Goal: Information Seeking & Learning: Understand process/instructions

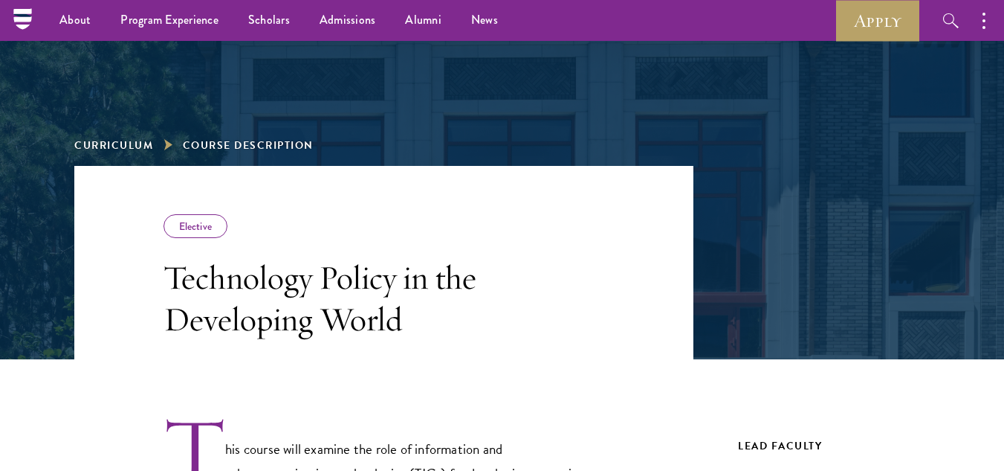
scroll to position [101, 0]
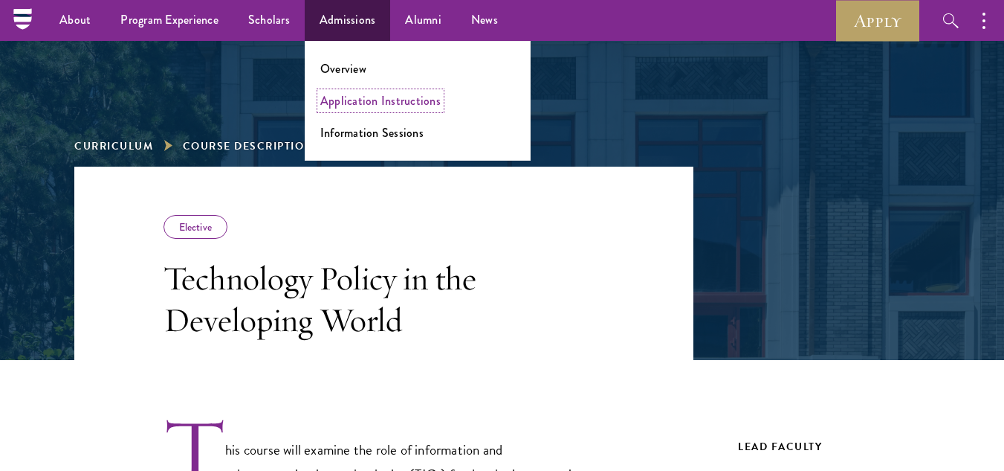
click at [349, 105] on link "Application Instructions" at bounding box center [380, 100] width 120 height 17
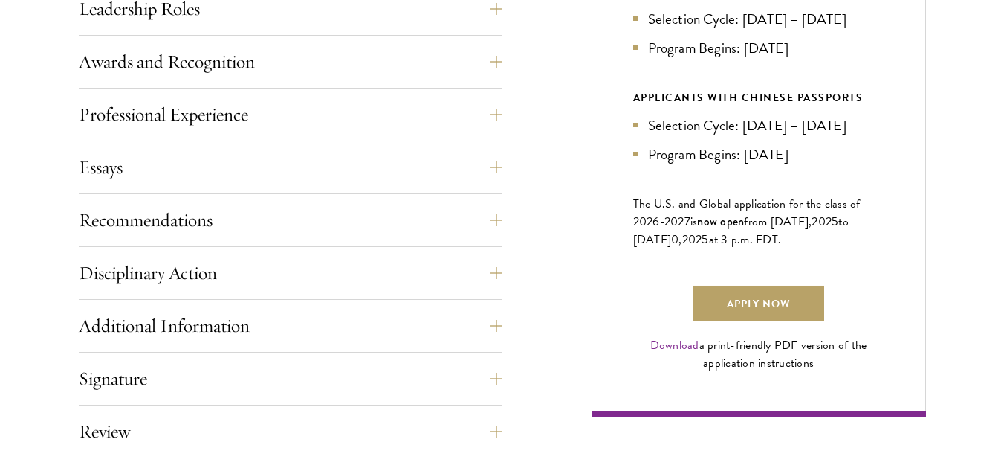
scroll to position [920, 0]
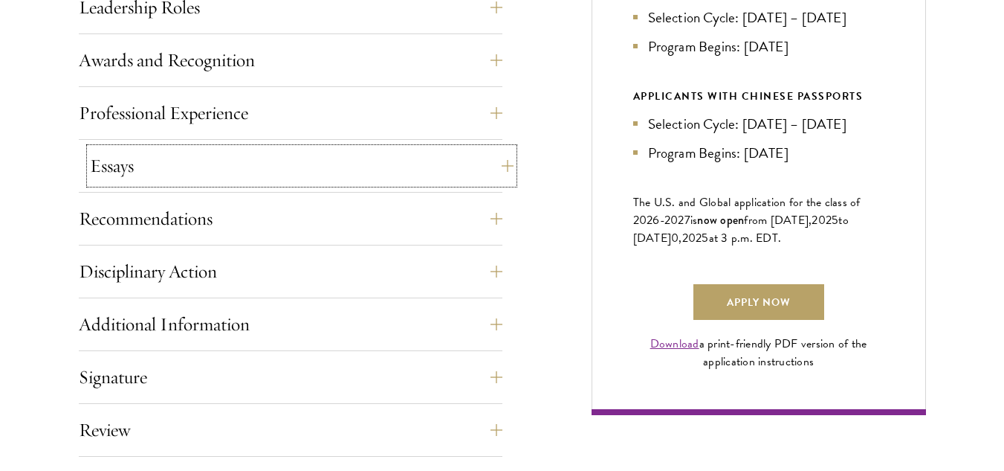
click at [289, 158] on button "Essays" at bounding box center [302, 166] width 424 height 36
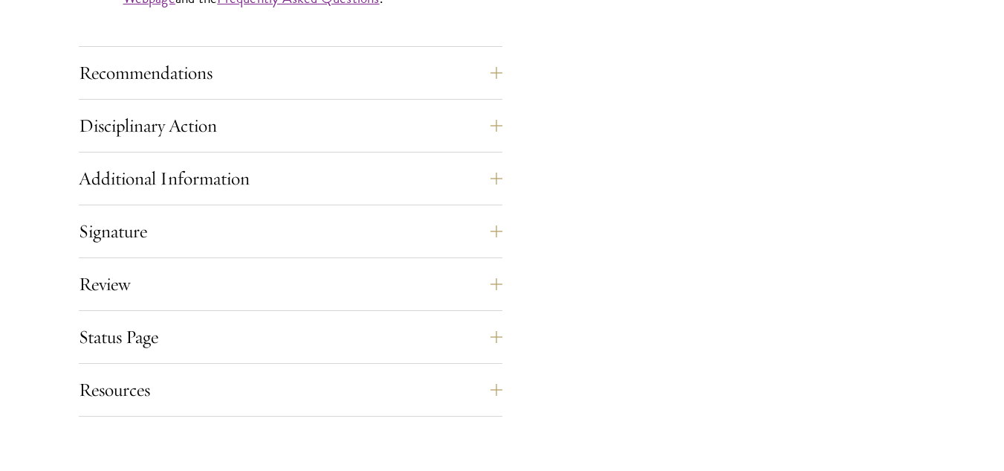
scroll to position [1551, 0]
click at [242, 268] on button "Review" at bounding box center [302, 283] width 424 height 36
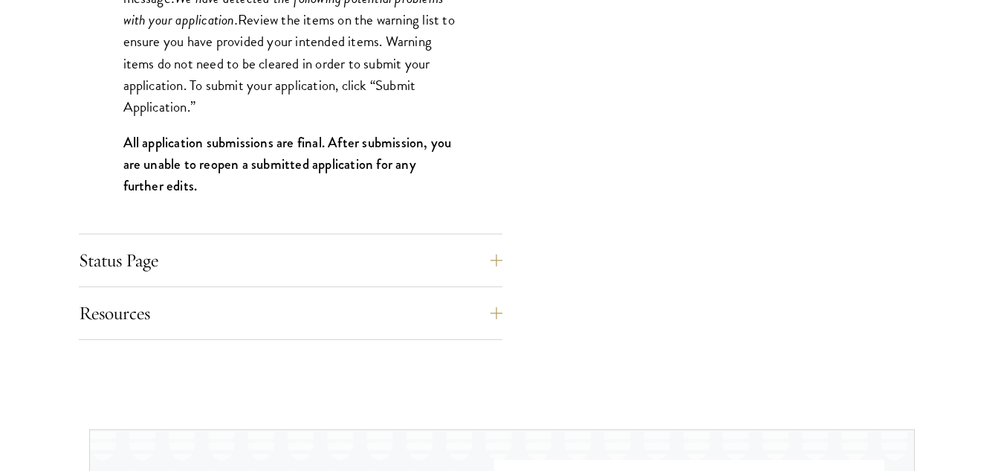
scroll to position [1627, 0]
click at [242, 268] on button "Status Page" at bounding box center [291, 260] width 424 height 36
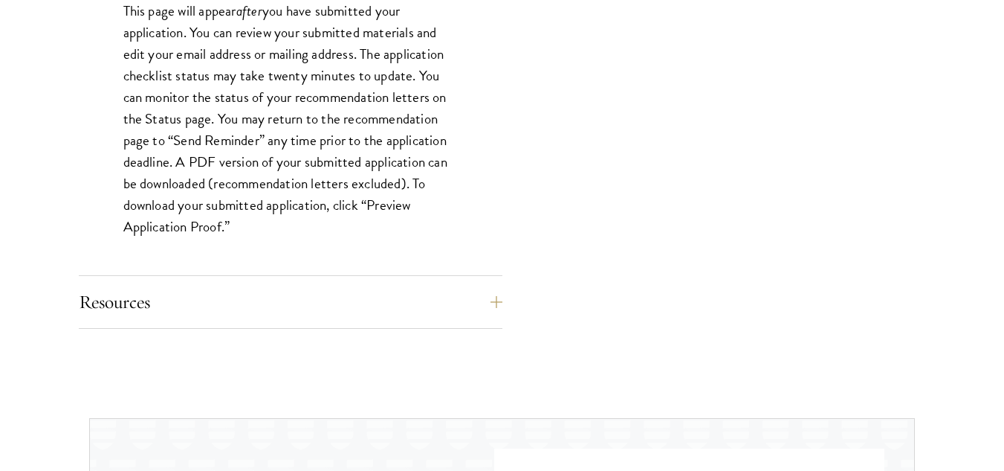
scroll to position [1452, 0]
click at [219, 291] on button "Resources" at bounding box center [302, 301] width 424 height 36
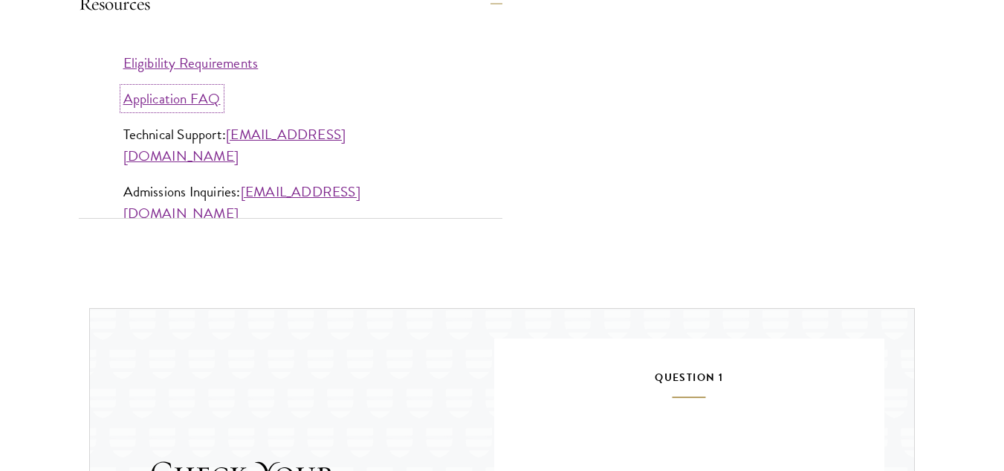
click at [175, 97] on link "Application FAQ" at bounding box center [171, 99] width 97 height 22
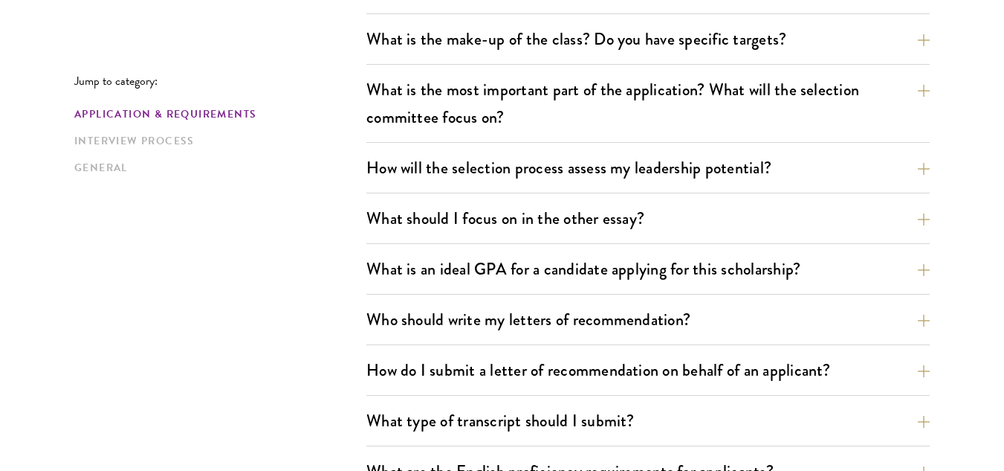
scroll to position [816, 0]
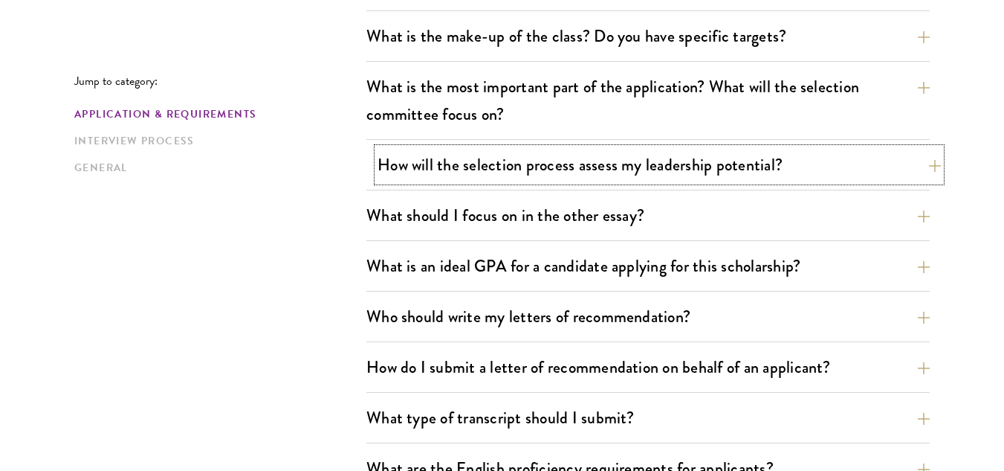
click at [433, 173] on button "How will the selection process assess my leadership potential?" at bounding box center [660, 164] width 564 height 33
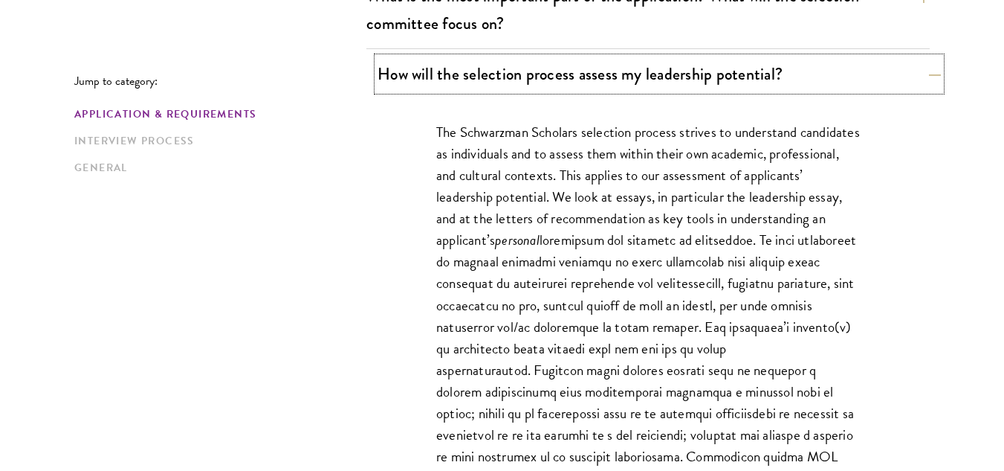
scroll to position [938, 0]
